Goal: Check status: Check status

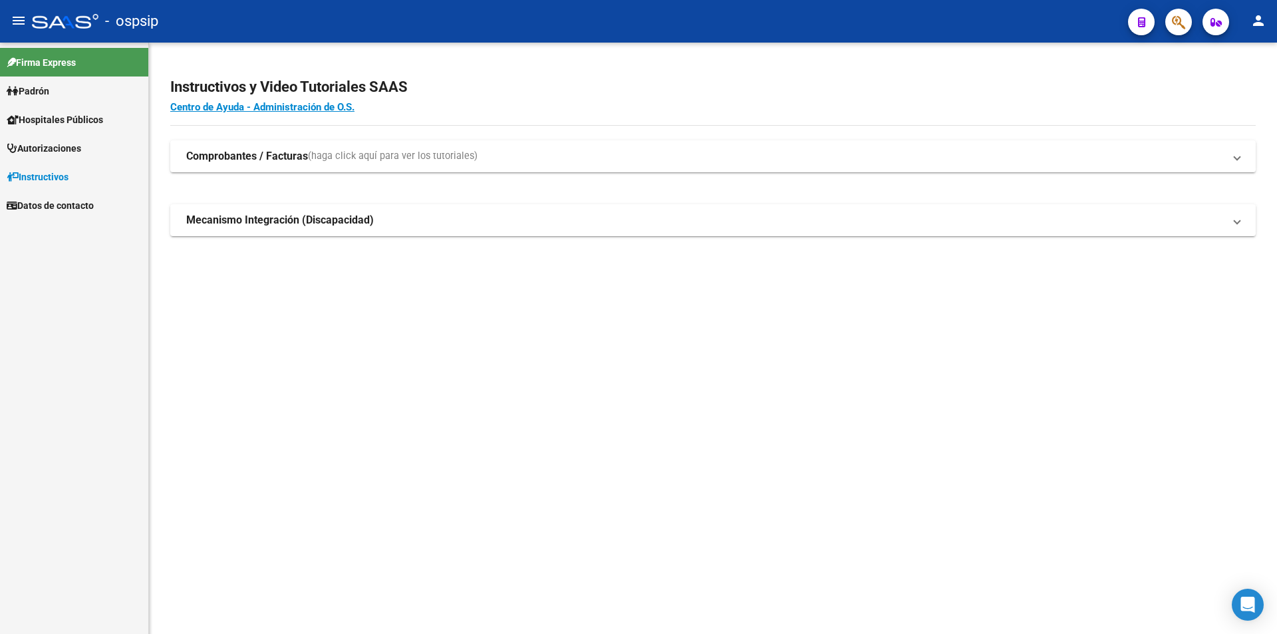
click at [1189, 21] on button "button" at bounding box center [1178, 22] width 27 height 27
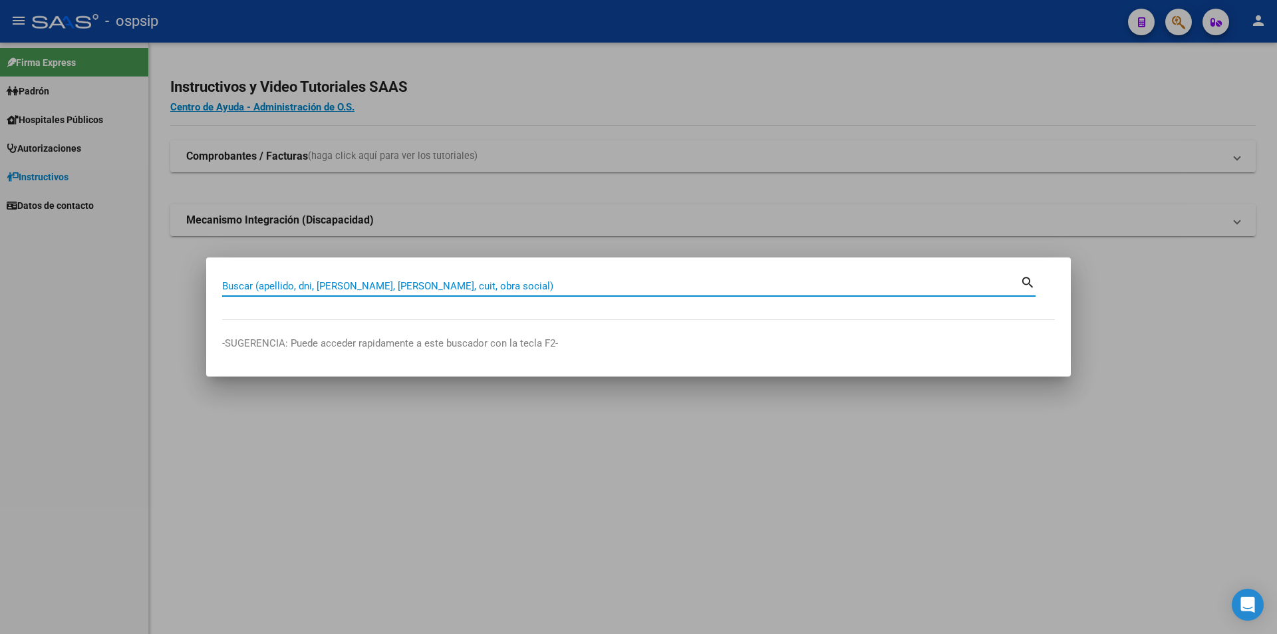
click at [1007, 150] on div at bounding box center [638, 317] width 1277 height 634
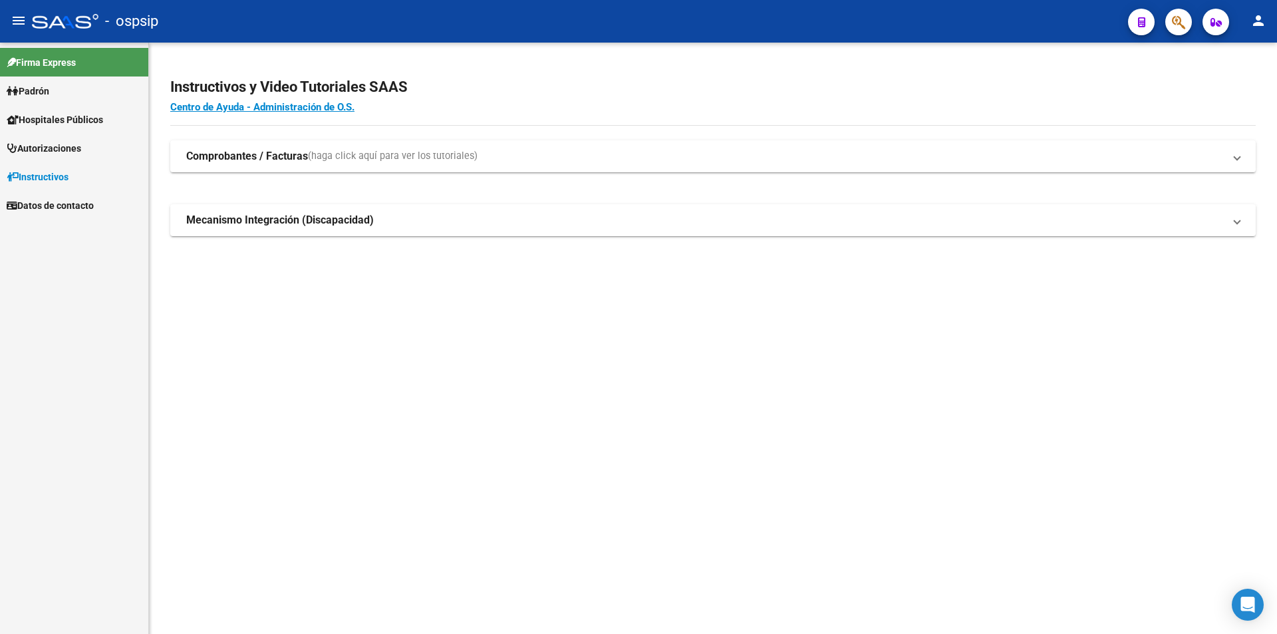
click at [1169, 21] on button "button" at bounding box center [1178, 22] width 27 height 27
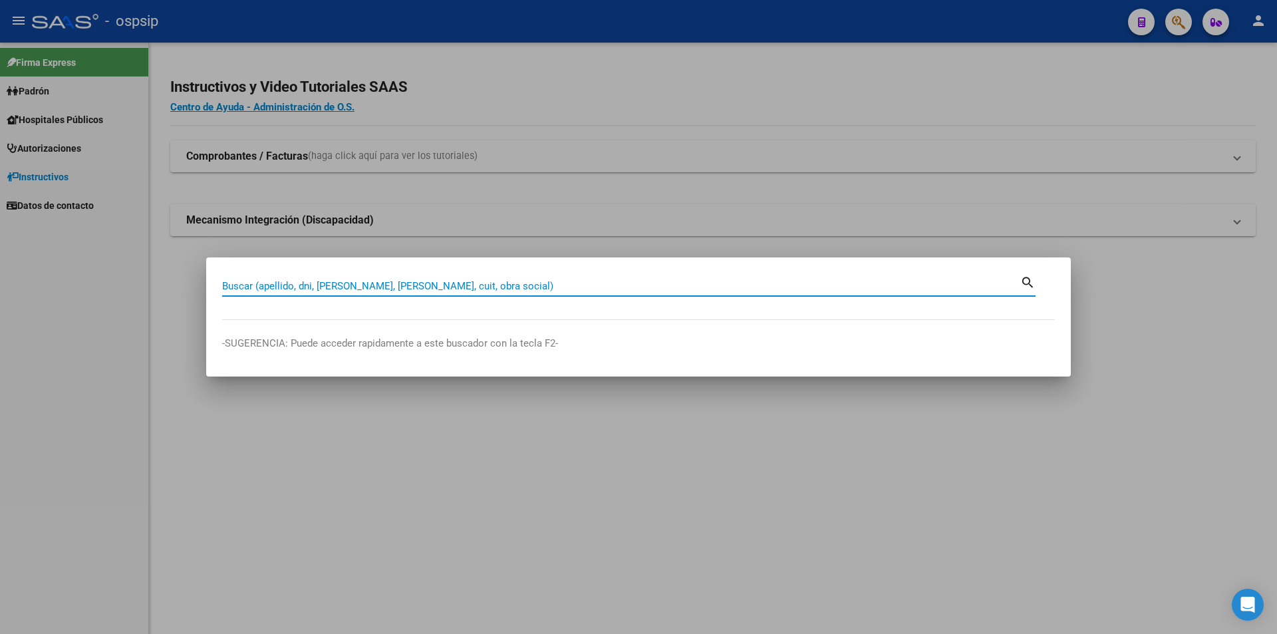
click at [474, 282] on input "Buscar (apellido, dni, [PERSON_NAME], [PERSON_NAME], cuit, obra social)" at bounding box center [621, 286] width 798 height 12
paste input "42421201"
type input "42421201"
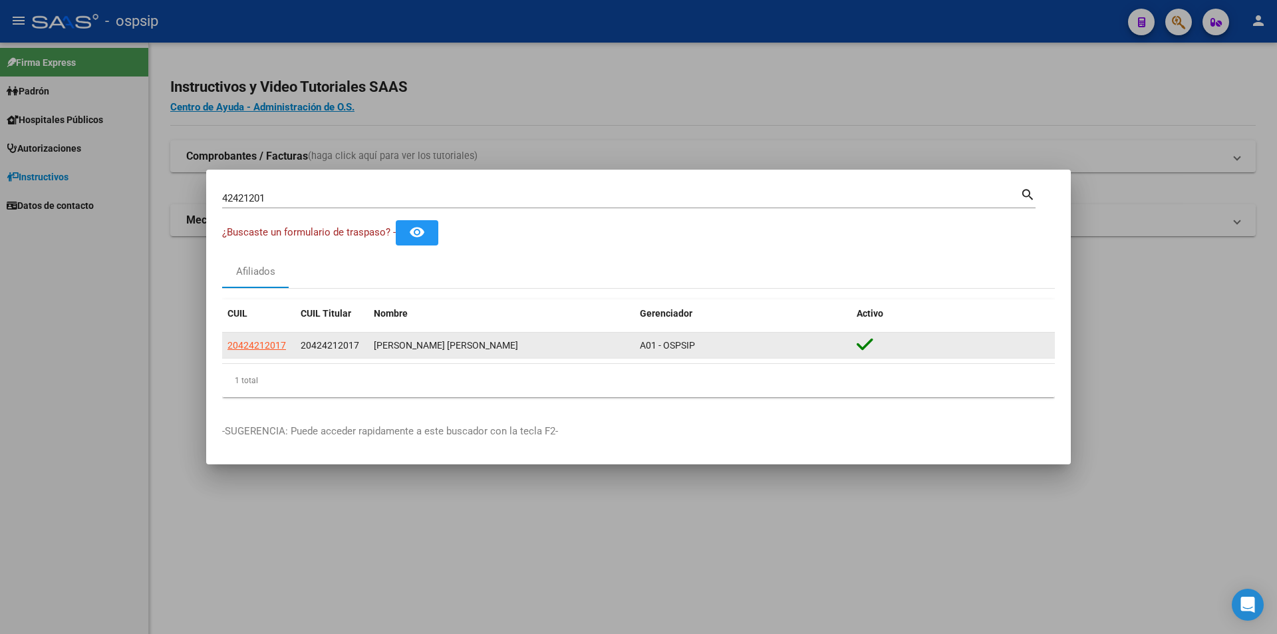
click at [307, 345] on span "20424212017" at bounding box center [330, 345] width 59 height 11
click at [291, 341] on datatable-body-cell "20424212017" at bounding box center [258, 346] width 73 height 26
click at [290, 341] on datatable-body-cell "20424212017" at bounding box center [258, 346] width 73 height 26
click at [285, 341] on span "20424212017" at bounding box center [257, 345] width 59 height 11
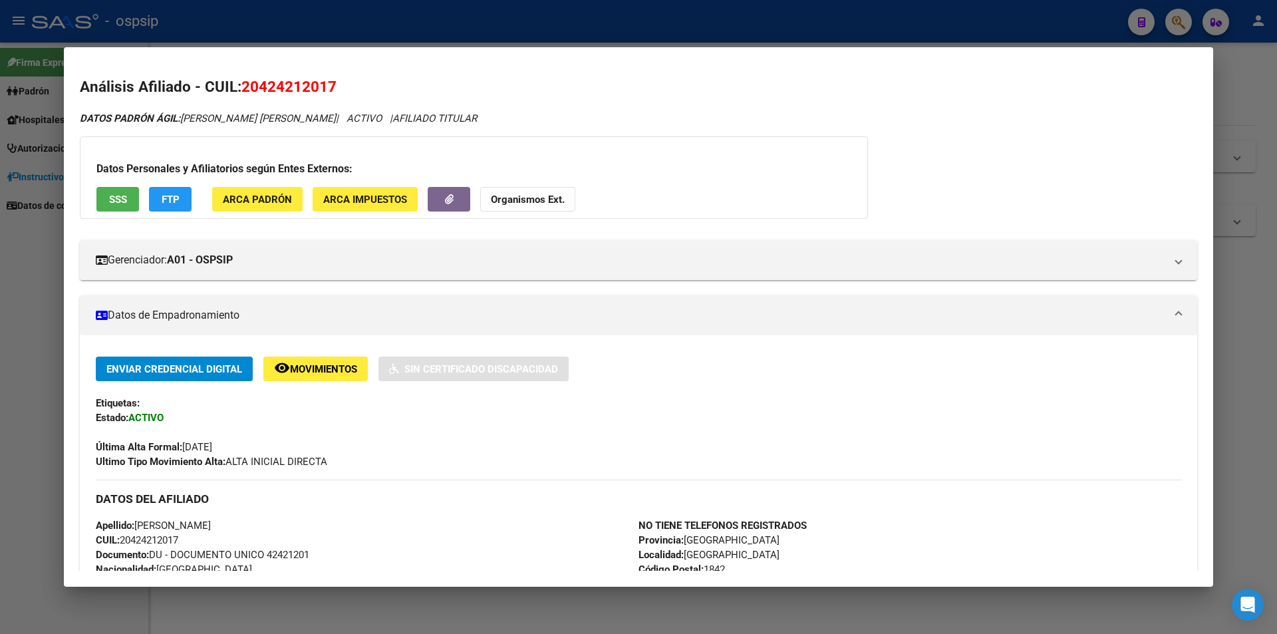
click at [128, 202] on button "SSS" at bounding box center [117, 199] width 43 height 25
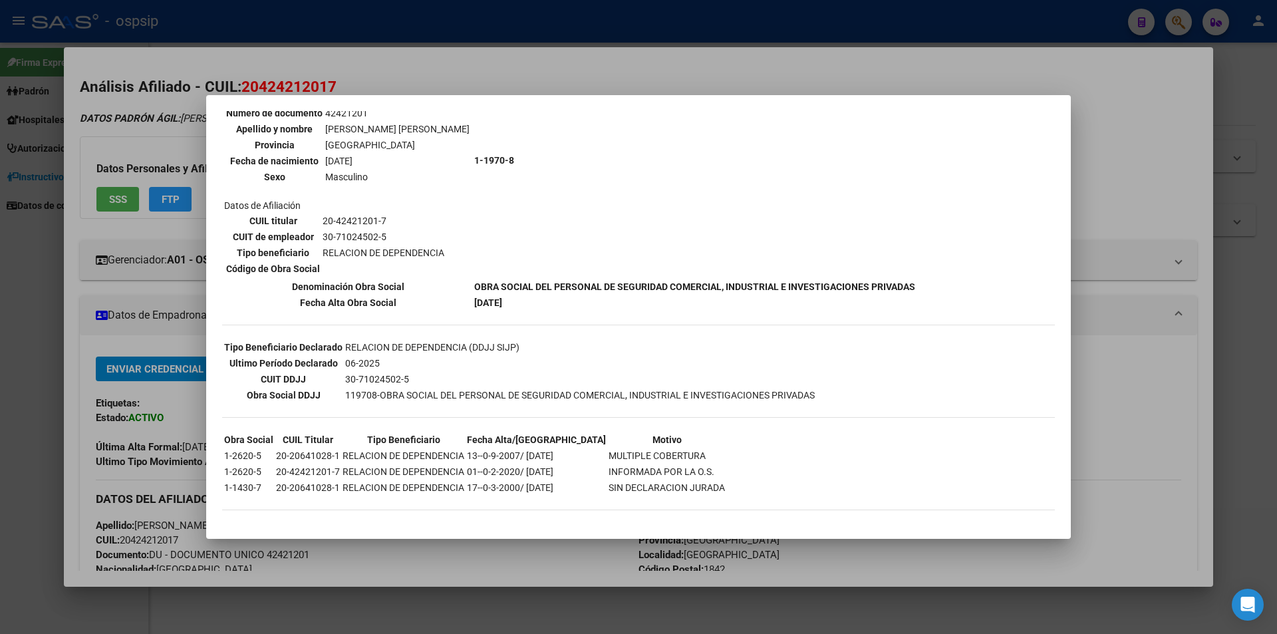
scroll to position [137, 0]
click at [116, 281] on div at bounding box center [638, 317] width 1277 height 634
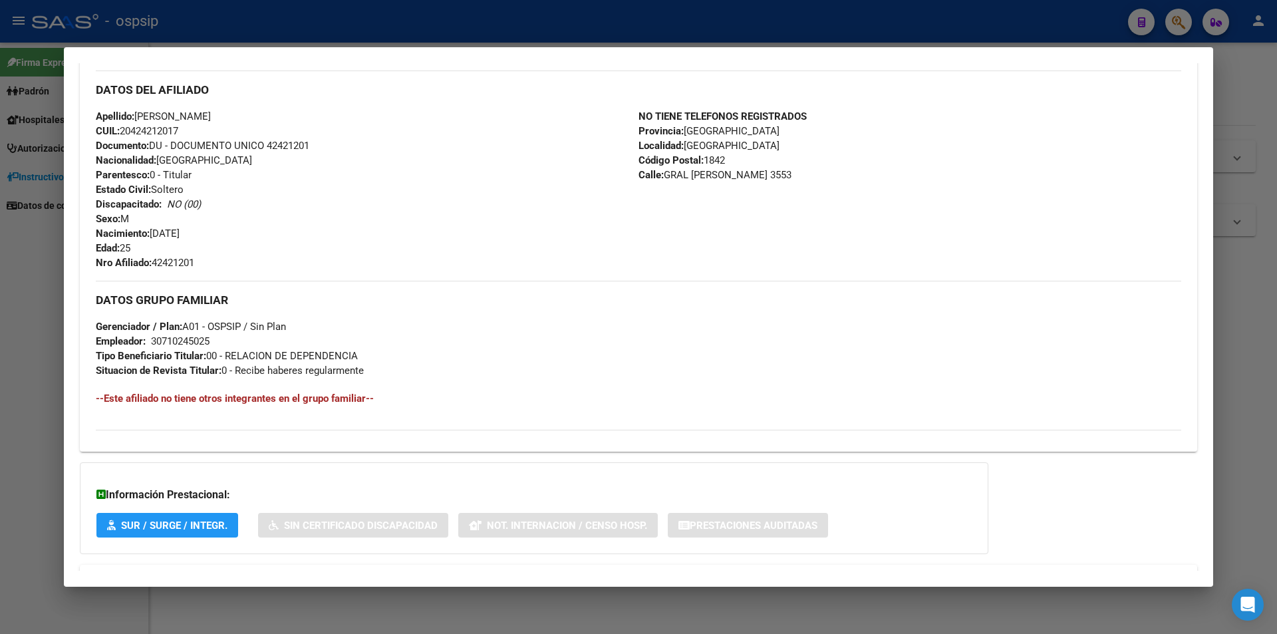
scroll to position [465, 0]
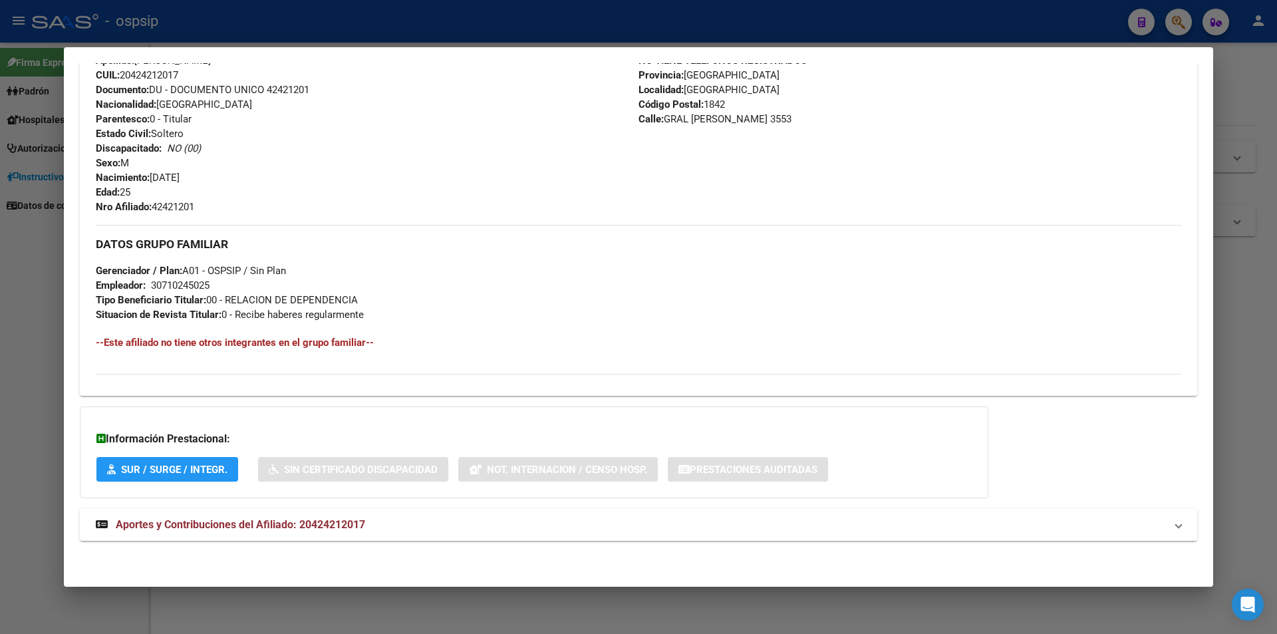
click at [323, 506] on div "DATOS [PERSON_NAME] ÁGIL: [PERSON_NAME] [PERSON_NAME] | ACTIVO | AFILIADO TITUL…" at bounding box center [639, 101] width 1118 height 910
click at [343, 530] on span "Aportes y Contribuciones del Afiliado: 20424212017" at bounding box center [240, 524] width 249 height 13
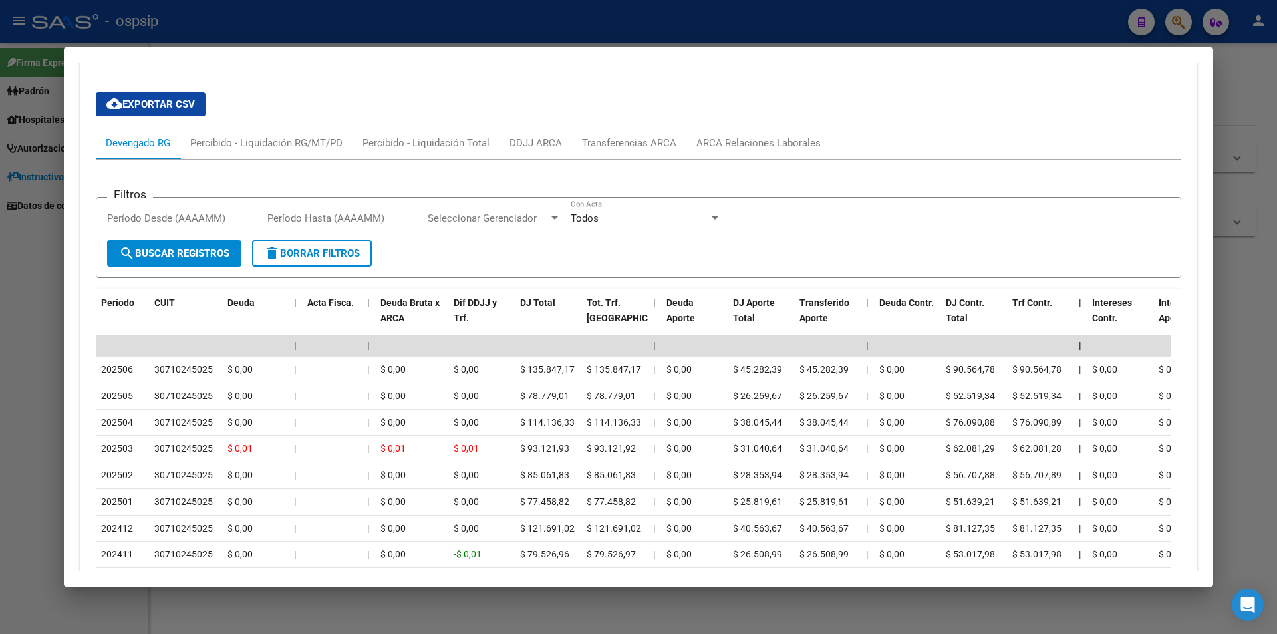
scroll to position [731, 0]
